Goal: Learn about a topic

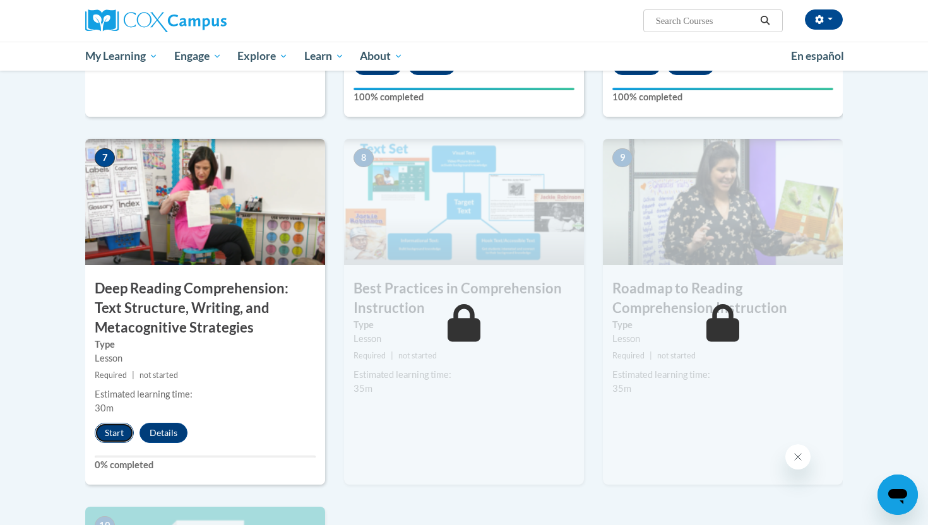
click at [110, 437] on button "Start" at bounding box center [114, 433] width 39 height 20
